Goal: Information Seeking & Learning: Learn about a topic

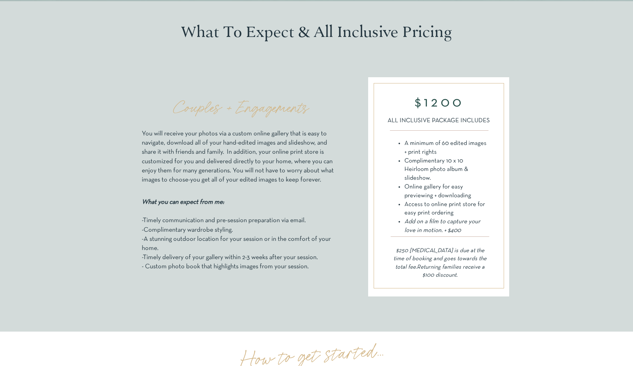
scroll to position [1154, 0]
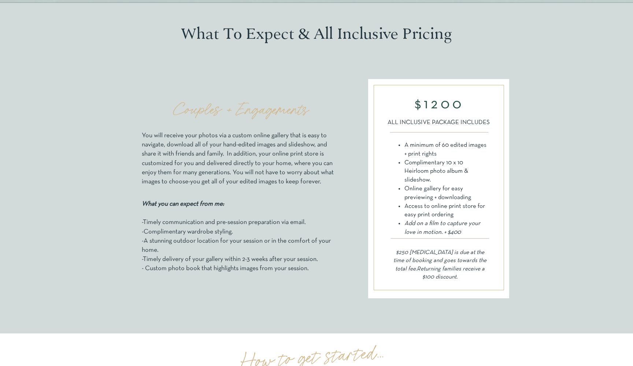
click at [281, 119] on h2 "Couples + Engagements" at bounding box center [239, 110] width 195 height 21
click at [281, 108] on h2 "Couples + Engagements" at bounding box center [239, 110] width 195 height 21
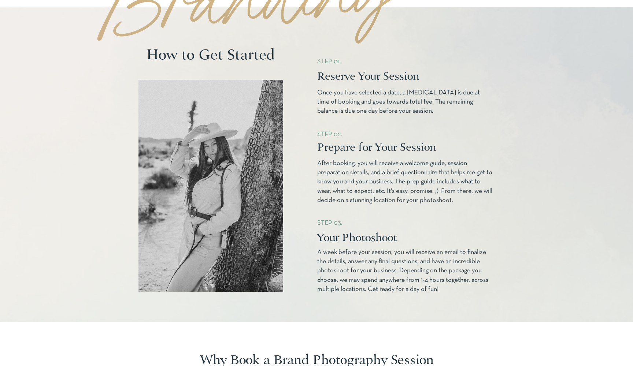
scroll to position [788, 0]
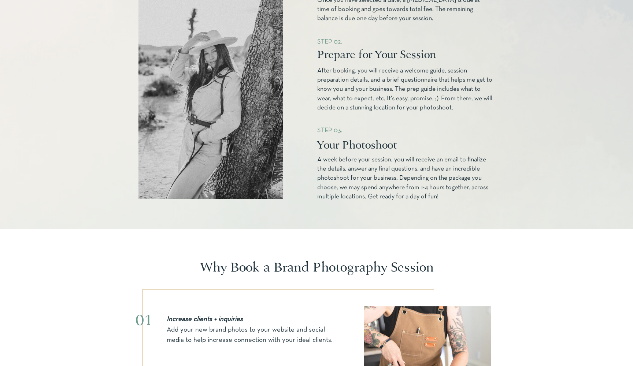
scroll to position [886, 0]
